Goal: Book appointment/travel/reservation

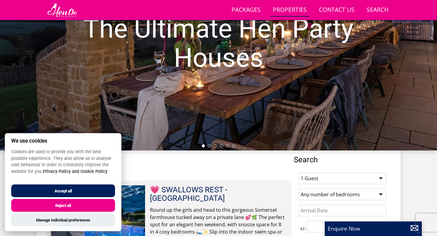
scroll to position [97, 0]
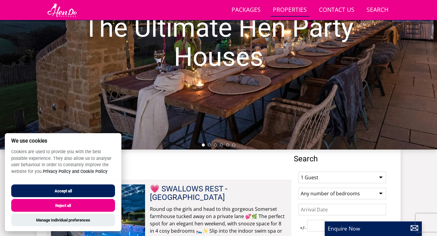
click at [81, 189] on button "Accept all" at bounding box center [63, 191] width 104 height 13
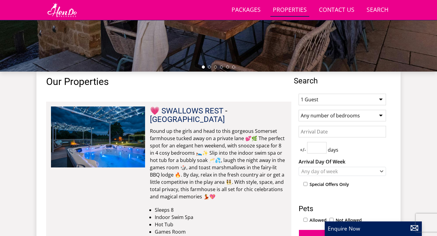
scroll to position [175, 0]
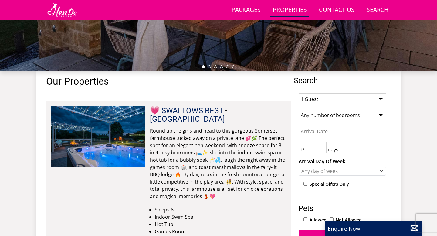
click at [317, 102] on select "1 Guest 2 Guests 3 Guests 4 Guests 5 Guests 6 Guests 7 Guests 8 Guests 9 Guests…" at bounding box center [342, 99] width 87 height 12
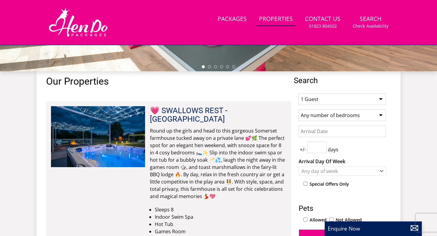
click at [317, 102] on select "1 Guest 2 Guests 3 Guests 4 Guests 5 Guests 6 Guests 7 Guests 8 Guests 9 Guests…" at bounding box center [342, 99] width 87 height 12
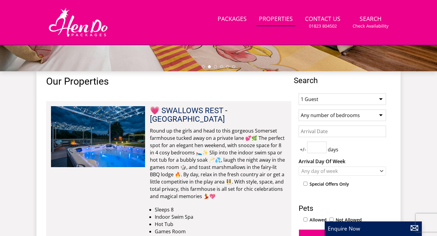
select select "29"
click at [333, 110] on select "Any number of bedrooms 1 Bedroom 2 Bedrooms 3 Bedrooms 4 Bedrooms 5 Bedrooms 6 …" at bounding box center [342, 116] width 87 height 12
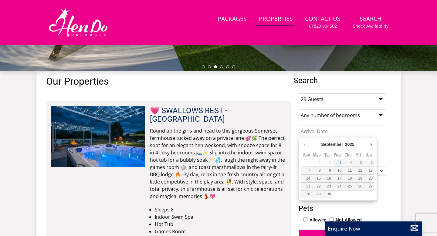
click at [322, 132] on input "Date" at bounding box center [342, 132] width 87 height 12
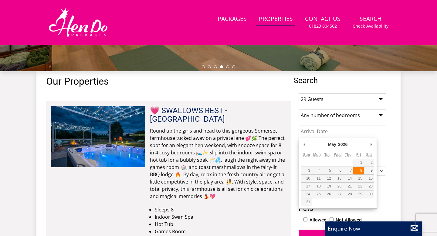
type input "[DATE]"
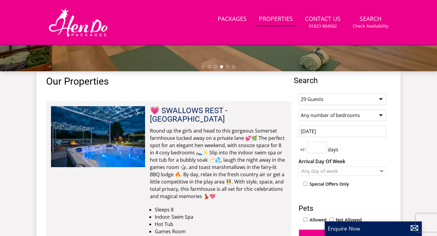
click at [325, 151] on input "number" at bounding box center [316, 148] width 19 height 12
click at [324, 147] on input "1" at bounding box center [316, 148] width 19 height 12
click at [323, 147] on input "2" at bounding box center [316, 148] width 19 height 12
type input "3"
click at [323, 147] on input "3" at bounding box center [316, 148] width 19 height 12
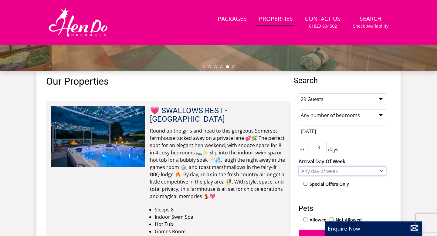
click at [326, 169] on div "Any day of week" at bounding box center [339, 171] width 79 height 7
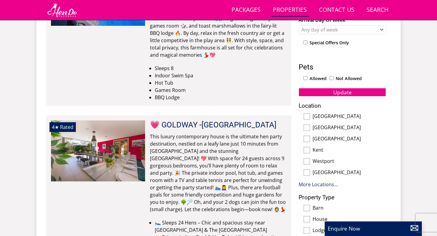
scroll to position [317, 0]
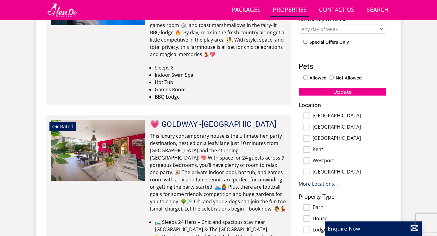
click at [318, 182] on link "More Locations..." at bounding box center [318, 184] width 39 height 7
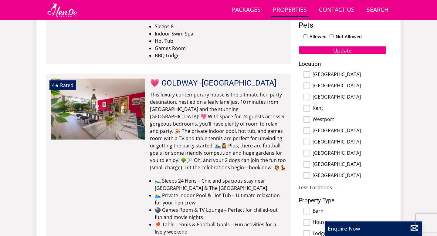
scroll to position [361, 0]
